Goal: Obtain resource: Obtain resource

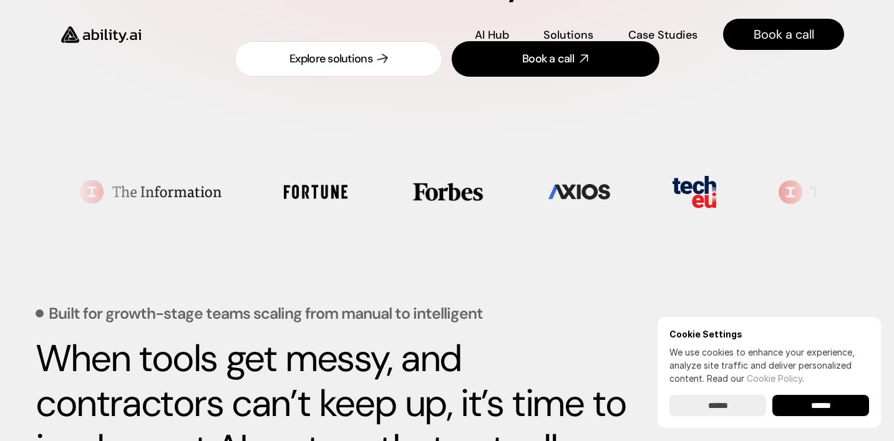
scroll to position [277, 0]
click at [329, 58] on div "Explore solutions" at bounding box center [331, 59] width 83 height 16
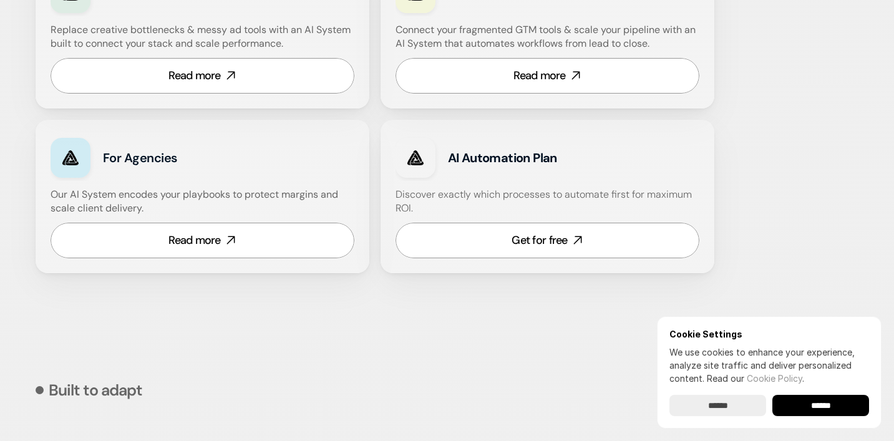
scroll to position [854, 0]
click at [476, 192] on h4 "Discover exactly which processes to automate first for maximum ROI." at bounding box center [548, 201] width 304 height 28
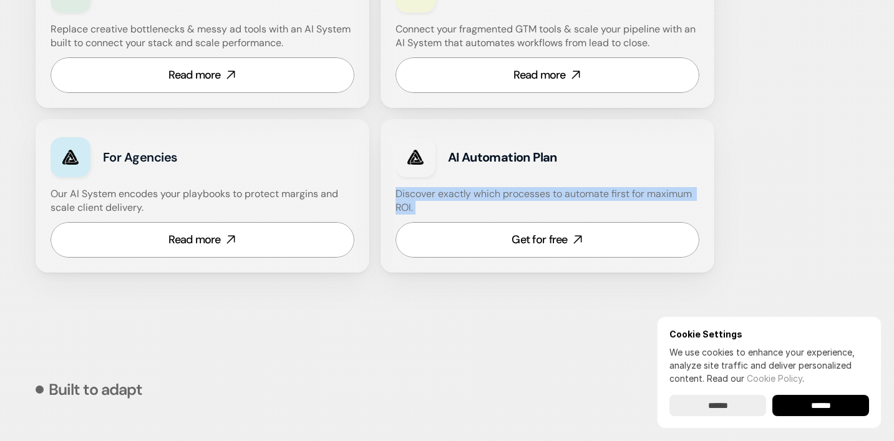
click at [476, 192] on h4 "Discover exactly which processes to automate first for maximum ROI." at bounding box center [548, 201] width 304 height 28
click at [507, 192] on h4 "Discover exactly which processes to automate first for maximum ROI." at bounding box center [548, 201] width 304 height 28
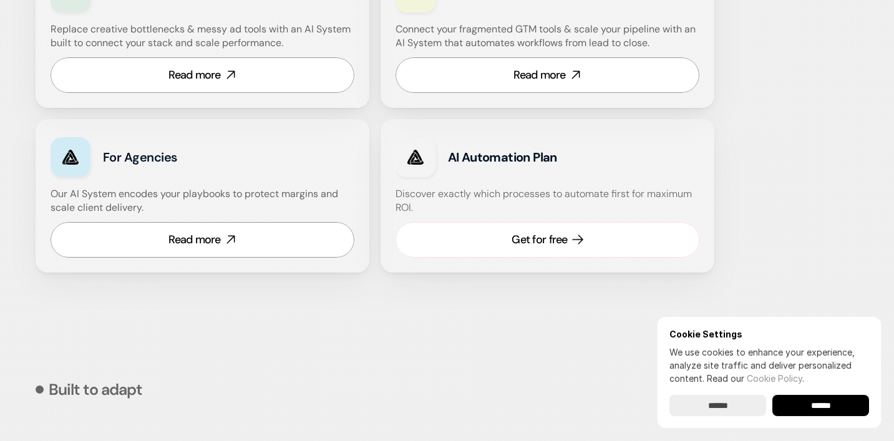
click at [502, 242] on link "Get for free" at bounding box center [548, 240] width 304 height 36
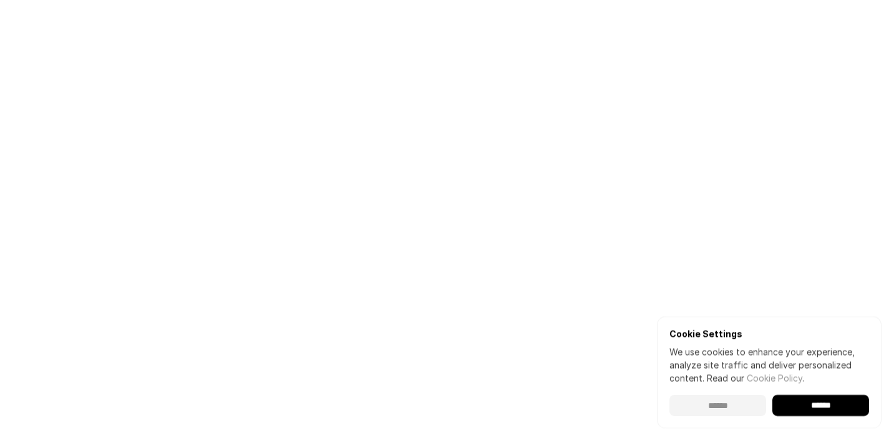
click at [712, 409] on input "******" at bounding box center [718, 405] width 97 height 21
